Goal: Go to known website: Go to known website

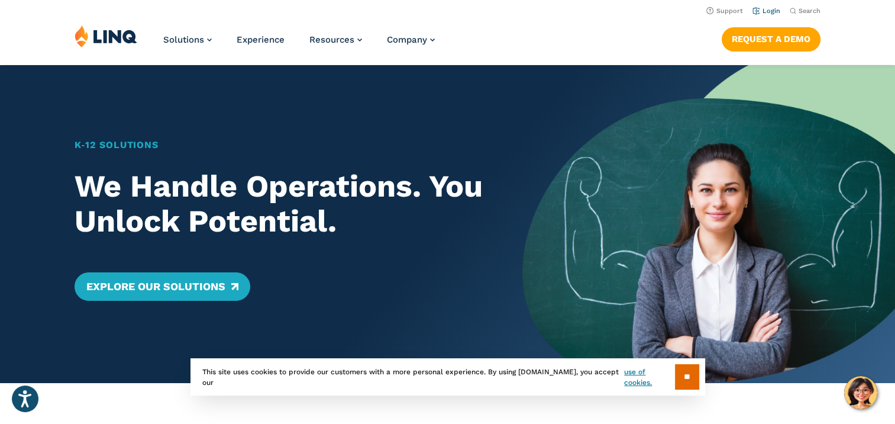
click at [777, 15] on li "Login" at bounding box center [767, 10] width 28 height 13
click at [771, 12] on link "Login" at bounding box center [767, 11] width 28 height 8
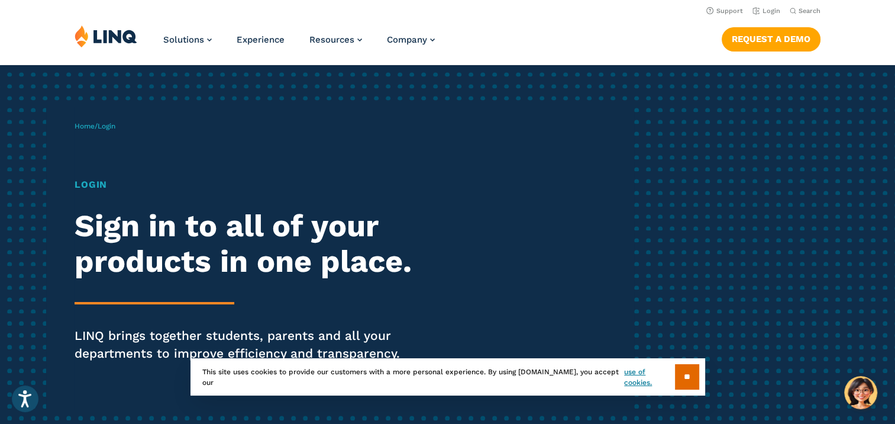
click at [102, 185] on h1 "Login" at bounding box center [247, 185] width 345 height 14
click at [767, 9] on link "Login" at bounding box center [767, 11] width 28 height 8
click at [691, 375] on input "**" at bounding box center [687, 376] width 24 height 25
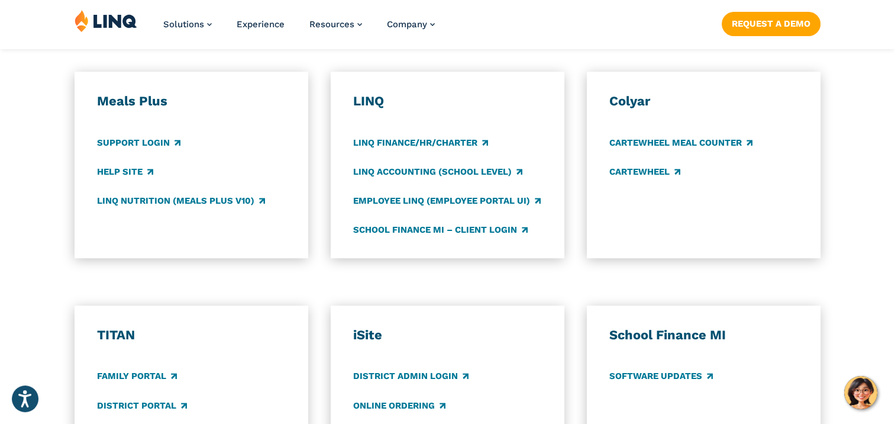
scroll to position [651, 0]
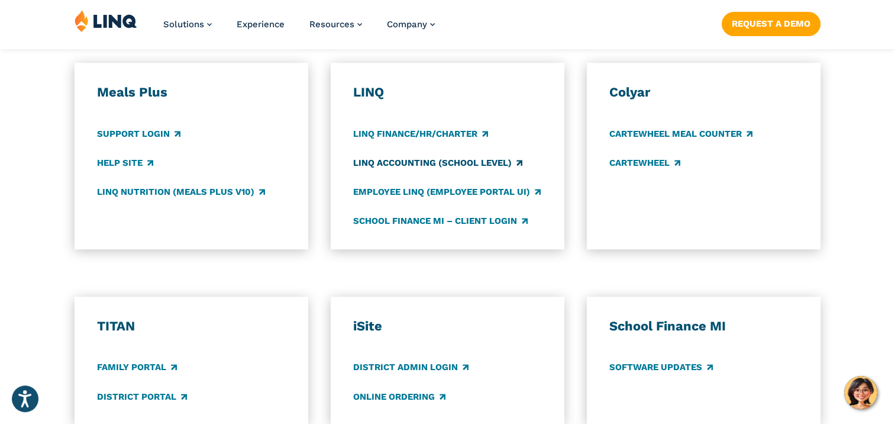
click at [443, 167] on link "LINQ Accounting (school level)" at bounding box center [437, 162] width 169 height 13
